Goal: Task Accomplishment & Management: Manage account settings

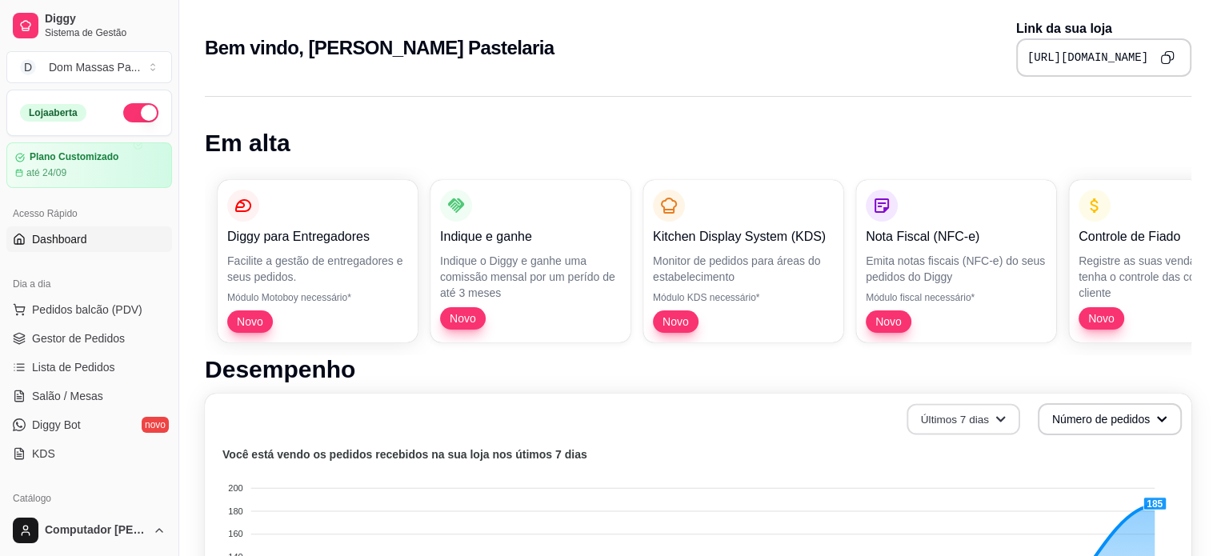
click at [989, 409] on button "Últimos 7 dias" at bounding box center [963, 419] width 114 height 31
click at [956, 322] on p "Novo" at bounding box center [955, 320] width 175 height 22
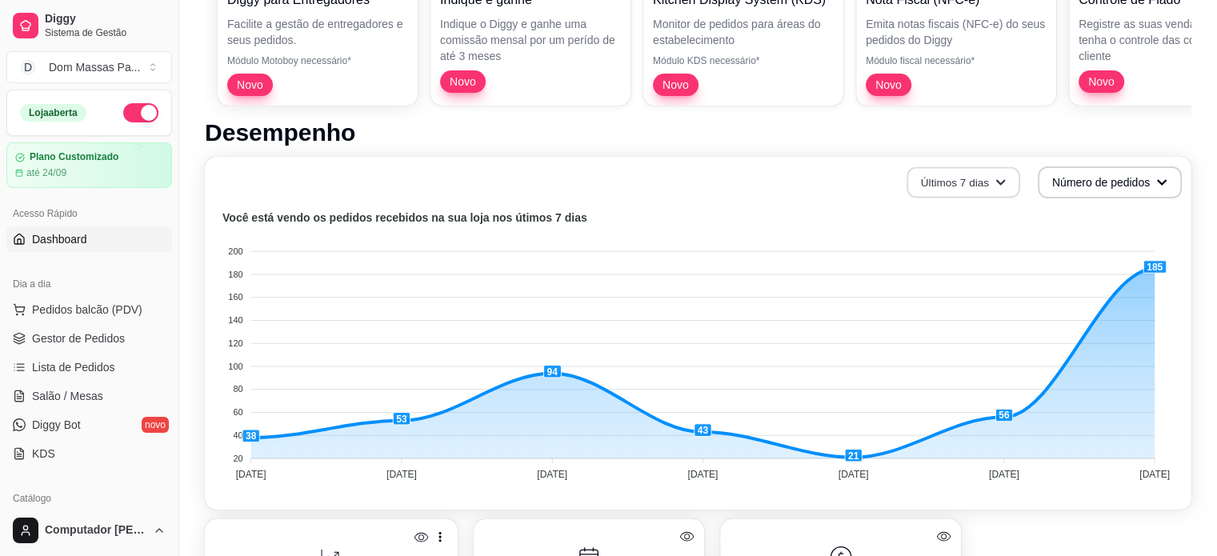
click at [989, 190] on button "Últimos 7 dias" at bounding box center [963, 182] width 114 height 31
click at [954, 270] on span "Últimos 30 dias" at bounding box center [963, 275] width 134 height 16
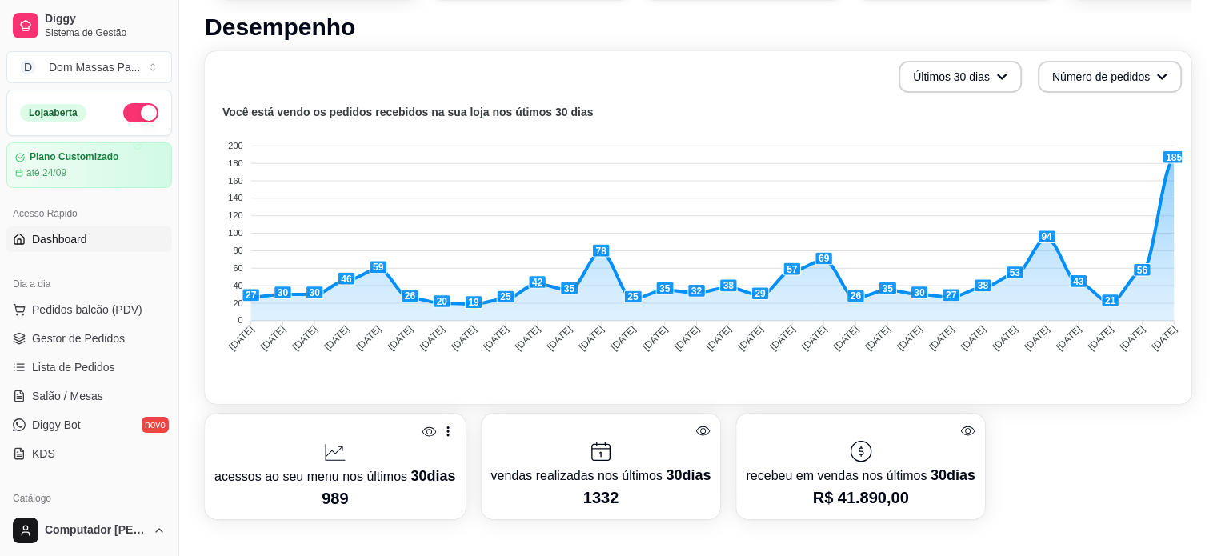
scroll to position [0, 0]
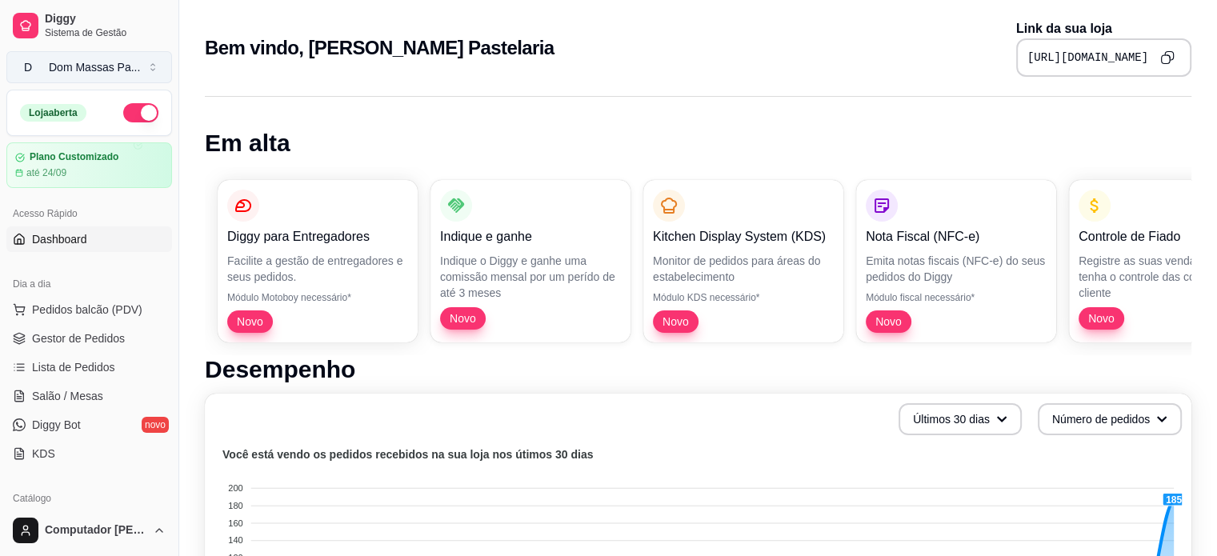
click at [131, 66] on div "[PERSON_NAME] Pa ..." at bounding box center [94, 67] width 91 height 16
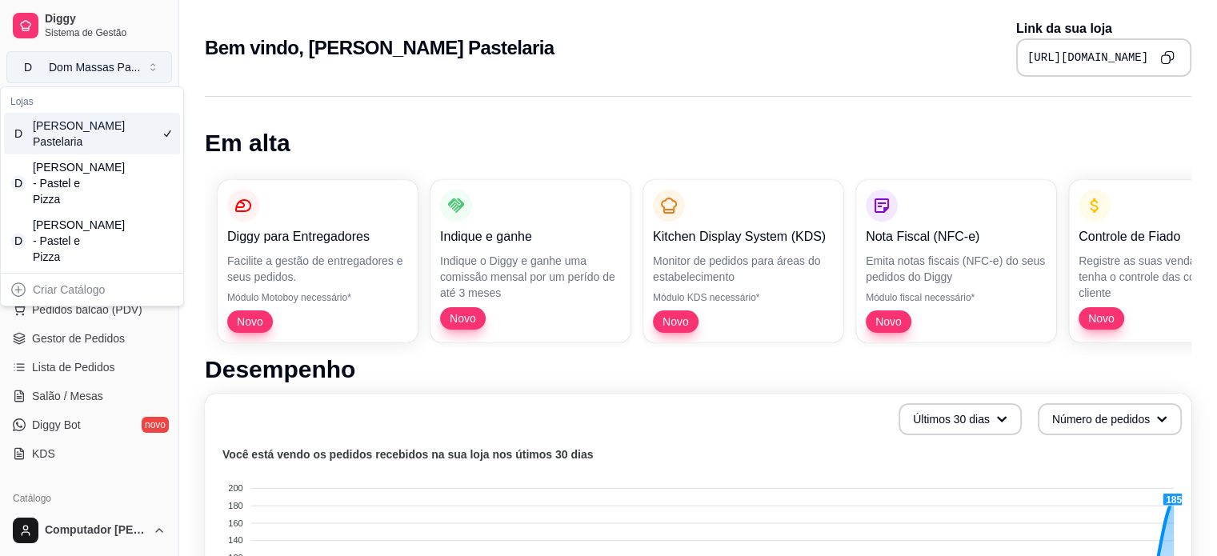
click at [131, 66] on div "[PERSON_NAME] Pa ..." at bounding box center [94, 67] width 91 height 16
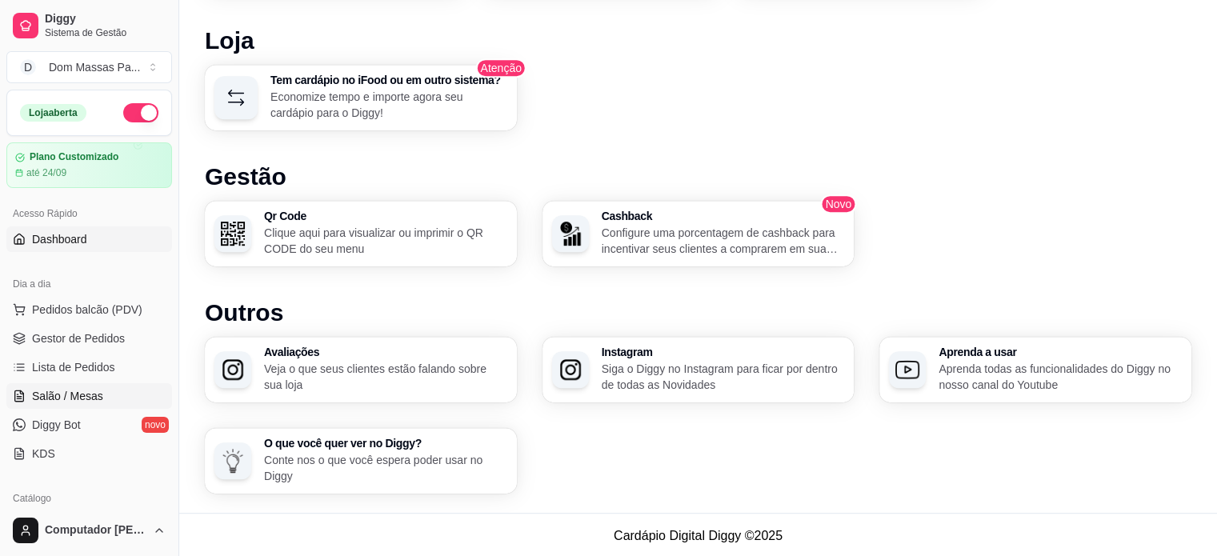
click at [92, 394] on span "Salão / Mesas" at bounding box center [67, 396] width 71 height 16
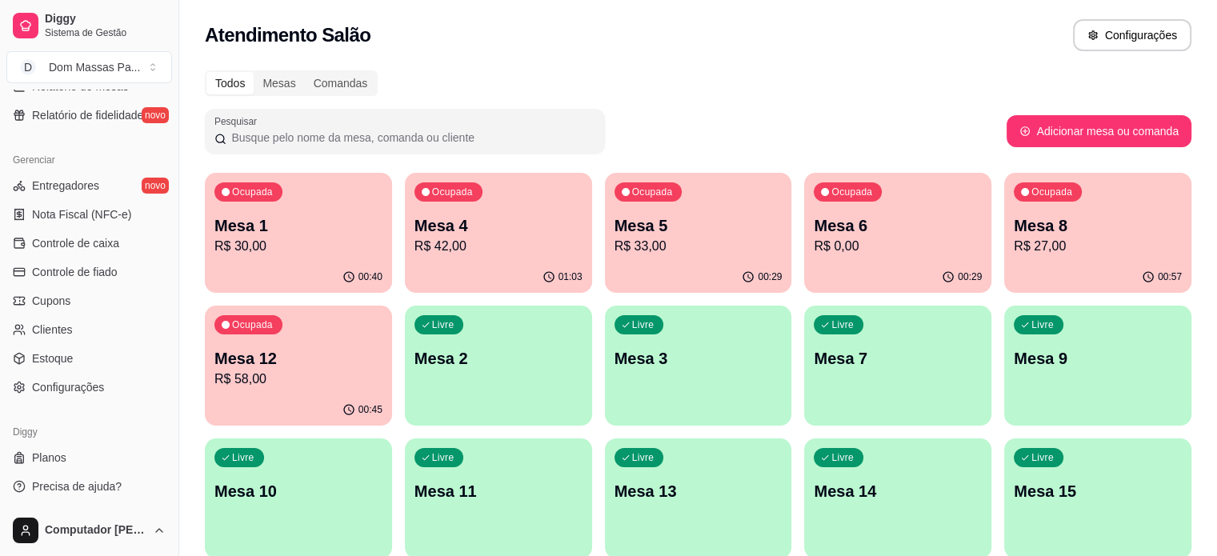
scroll to position [67, 0]
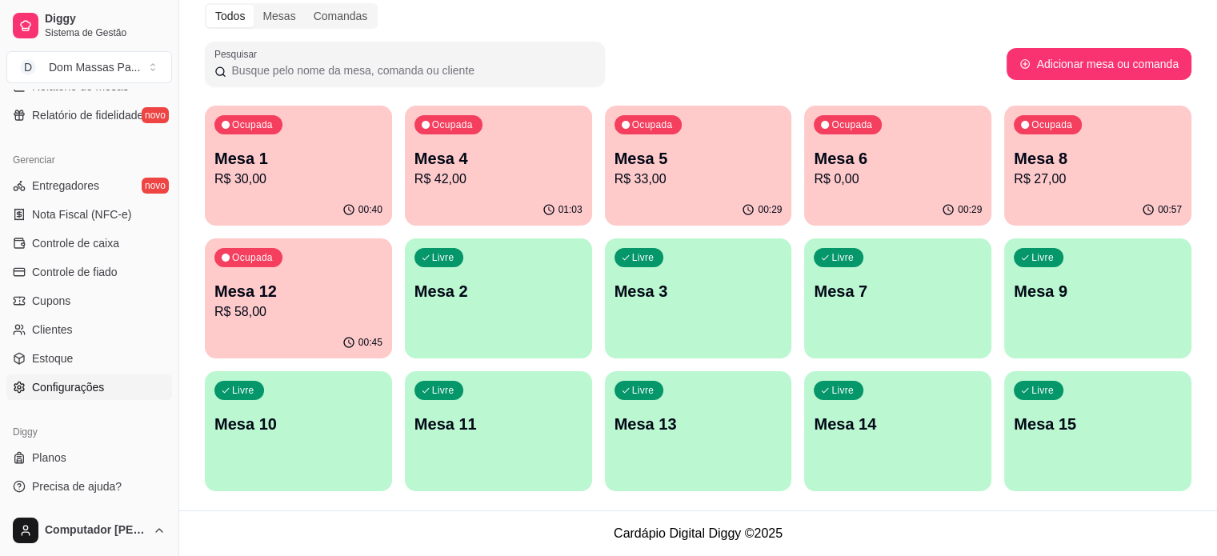
click at [85, 388] on span "Configurações" at bounding box center [68, 387] width 72 height 16
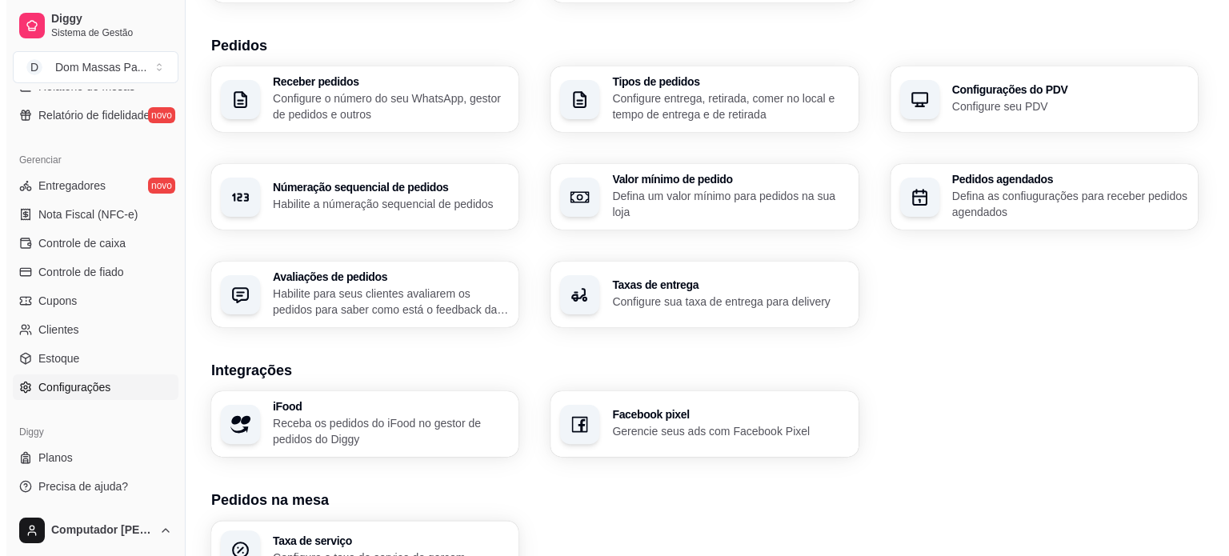
scroll to position [564, 0]
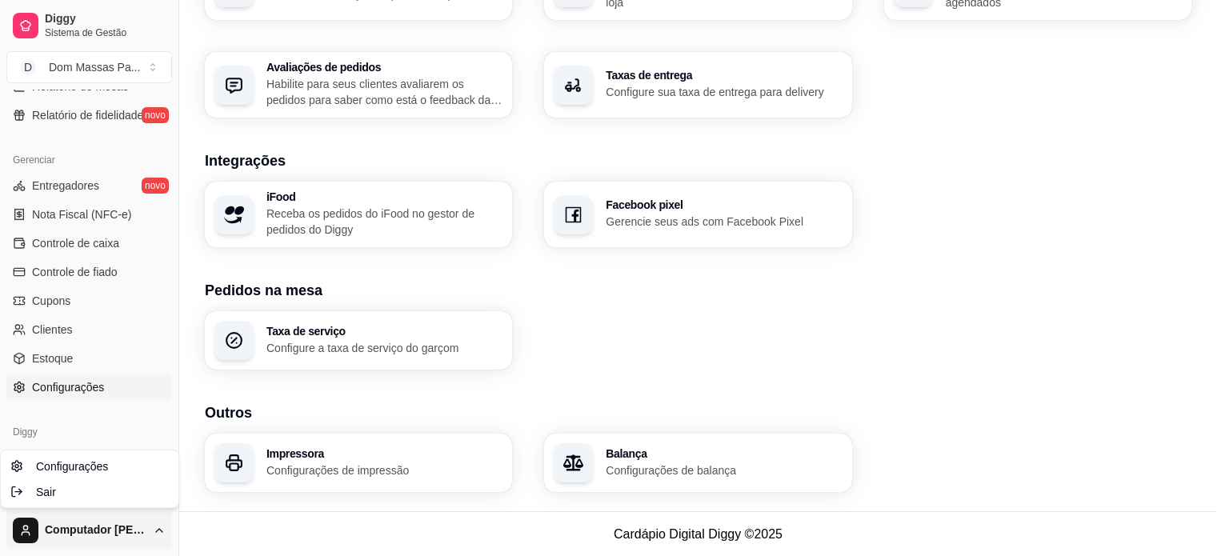
click at [85, 490] on div "Sair" at bounding box center [89, 492] width 171 height 26
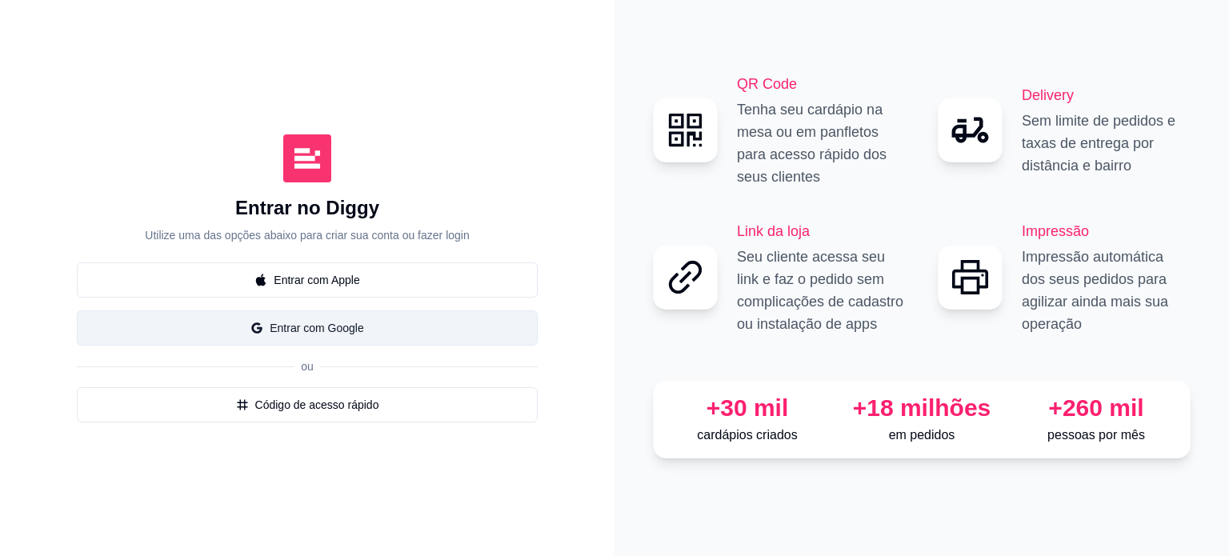
click at [350, 336] on button "Entrar com Google" at bounding box center [307, 327] width 461 height 35
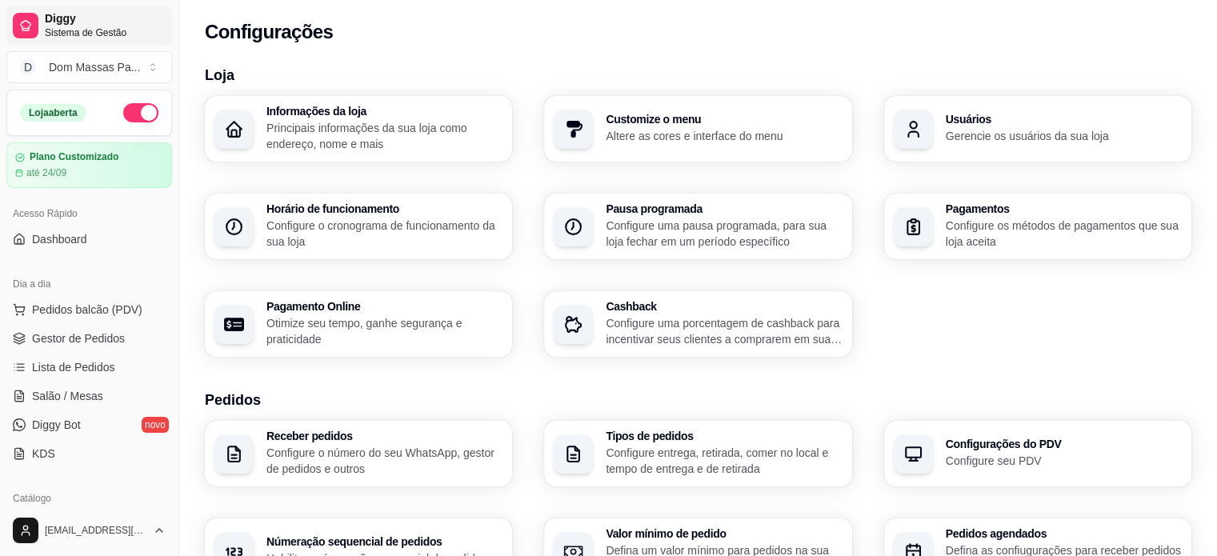
click at [56, 34] on span "Sistema de Gestão" at bounding box center [105, 32] width 121 height 13
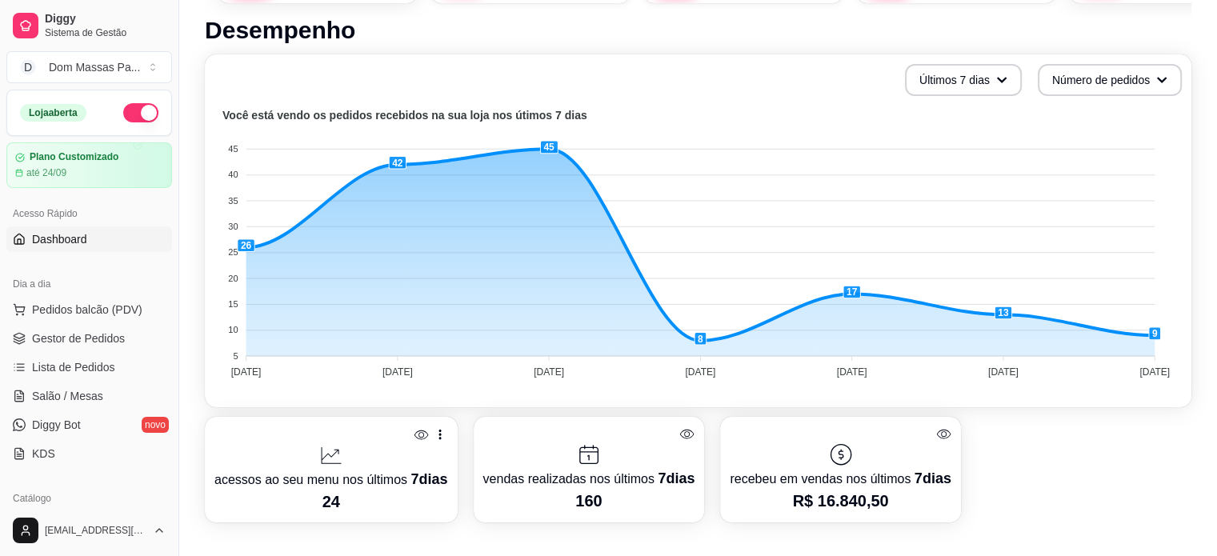
scroll to position [301, 0]
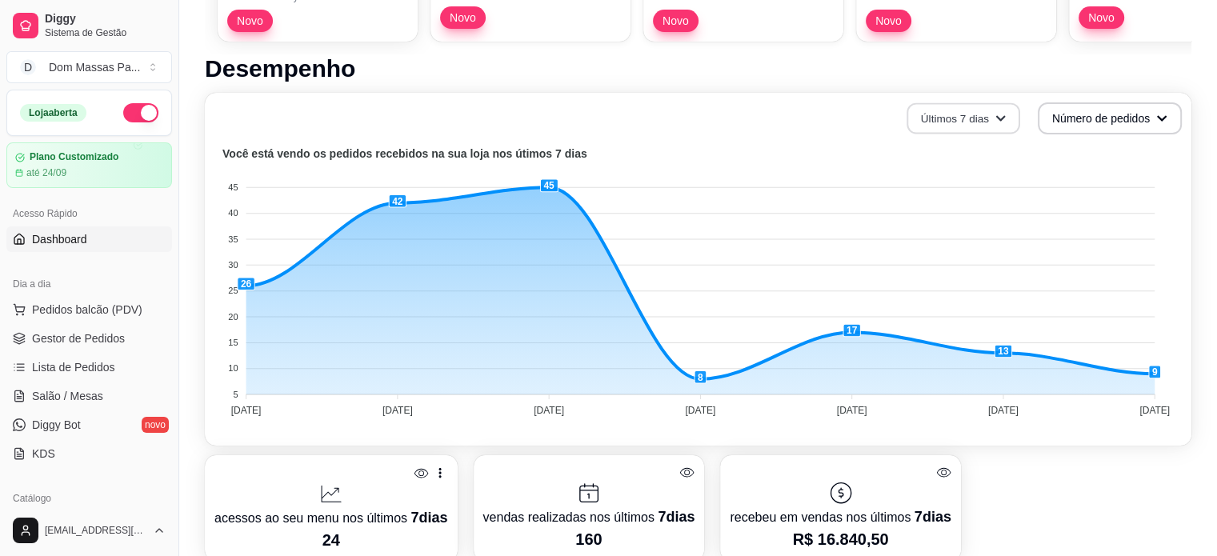
click at [979, 116] on button "Últimos 7 dias" at bounding box center [963, 118] width 114 height 31
click at [953, 187] on span "Últimos 15 dias" at bounding box center [963, 184] width 134 height 16
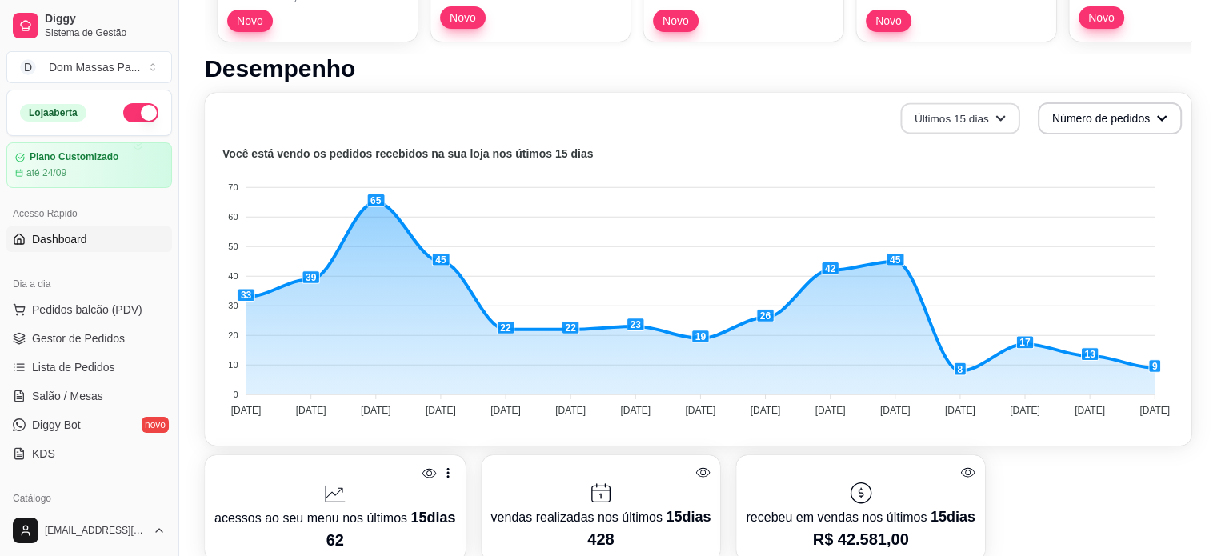
click at [971, 114] on button "Últimos 15 dias" at bounding box center [959, 118] width 119 height 31
click at [955, 216] on span "Últimos 30 dias" at bounding box center [960, 211] width 134 height 16
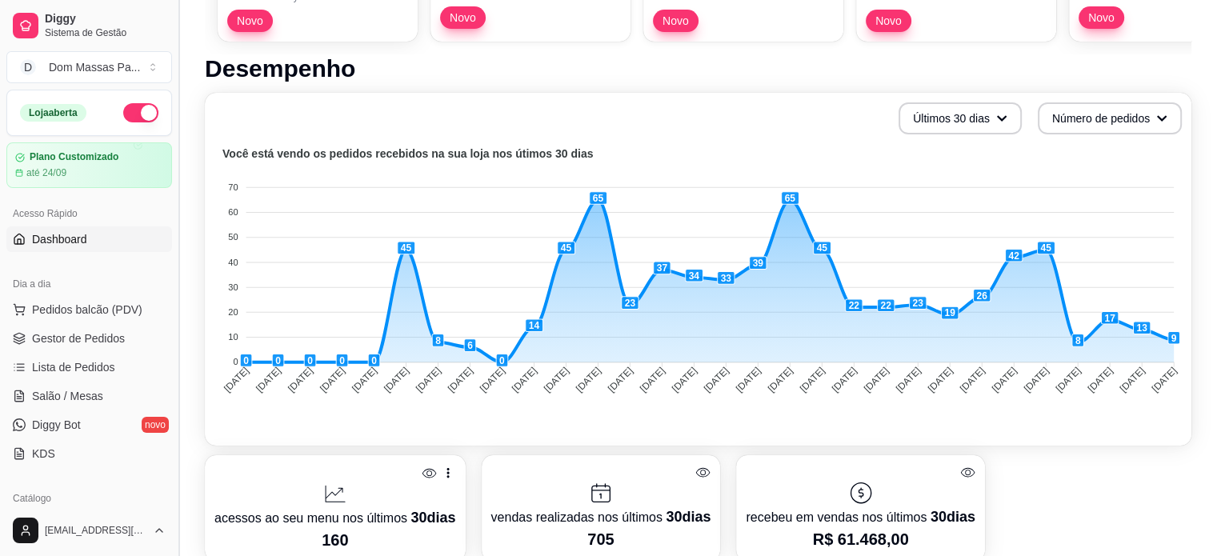
scroll to position [0, 0]
